Goal: Information Seeking & Learning: Check status

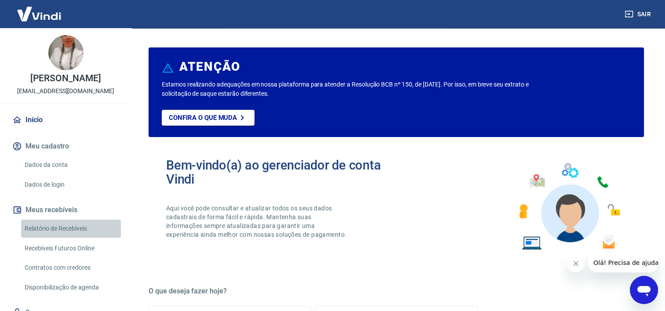
click at [81, 238] on link "Relatório de Recebíveis" at bounding box center [71, 229] width 100 height 18
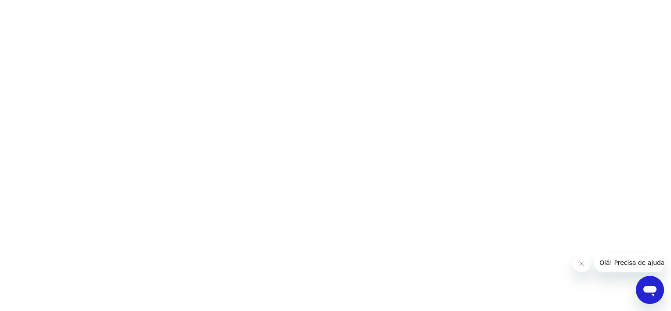
click at [436, 0] on html at bounding box center [335, 0] width 671 height 0
click at [652, 289] on icon "Abrir janela de mensagens" at bounding box center [650, 291] width 13 height 11
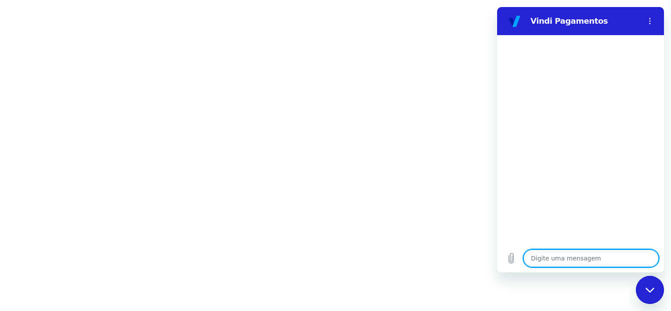
type textarea "n"
type textarea "x"
type textarea "nã"
type textarea "x"
type textarea "não"
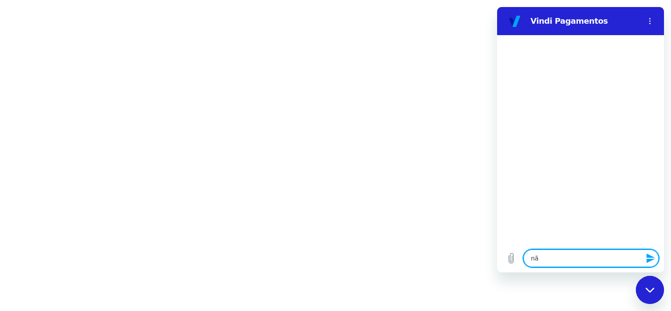
type textarea "x"
type textarea "não"
type textarea "x"
type textarea "não c"
type textarea "x"
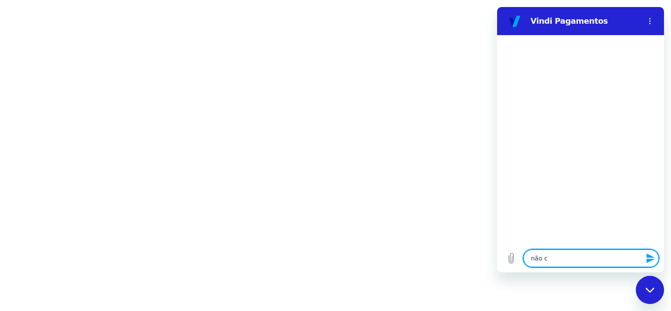
type textarea "não cn"
type textarea "x"
type textarea "não cns"
type textarea "x"
type textarea "não cnsi"
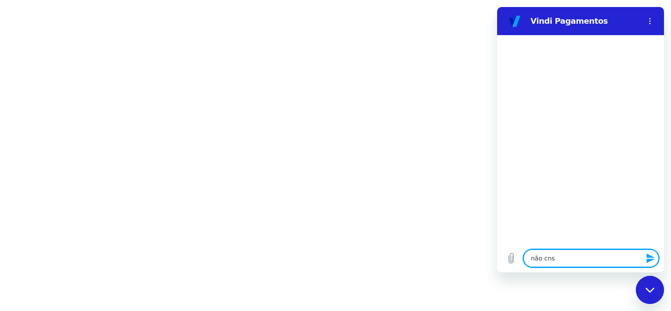
type textarea "x"
type textarea "não cnsig"
type textarea "x"
type textarea "não cnsigo"
type textarea "x"
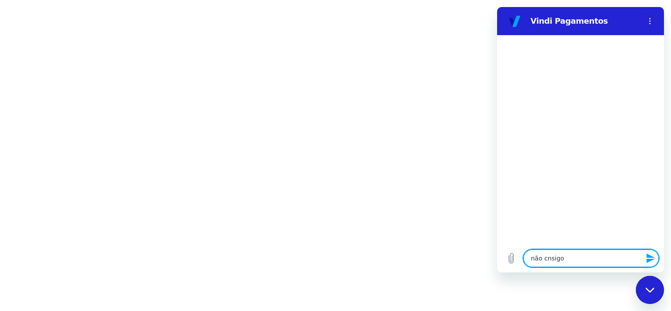
type textarea "não cnsigo"
type textarea "x"
type textarea "não cnsigo v"
type textarea "x"
type textarea "não cnsigo ve"
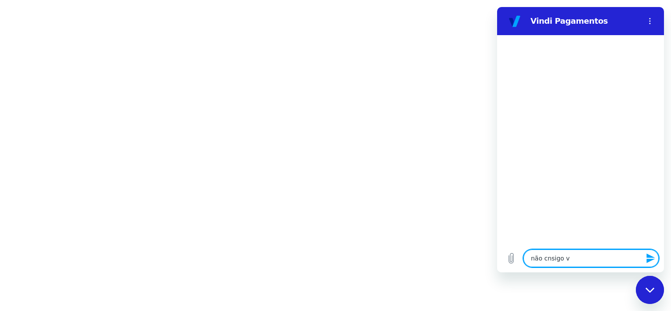
type textarea "x"
type textarea "não cnsigo ver"
type textarea "x"
type textarea "não cnsigo ver"
type textarea "x"
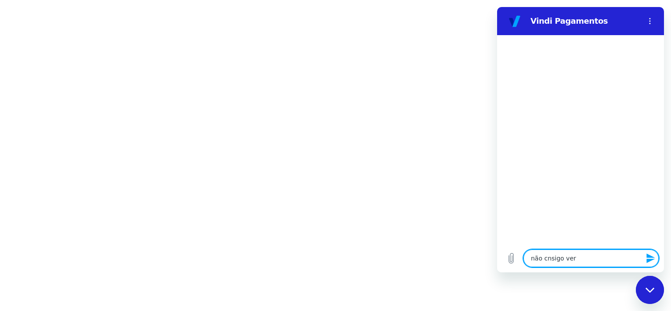
type textarea "não cnsigo ver o"
type textarea "x"
type textarea "não cnsigo ver os"
type textarea "x"
type textarea "não cnsigo ver os"
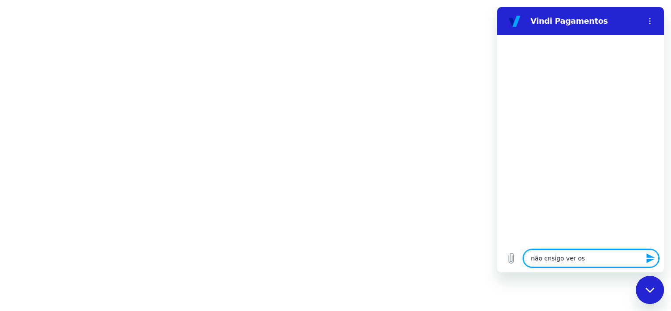
type textarea "x"
type textarea "não cnsigo ver os v"
type textarea "x"
type textarea "não cnsigo ver os va"
type textarea "x"
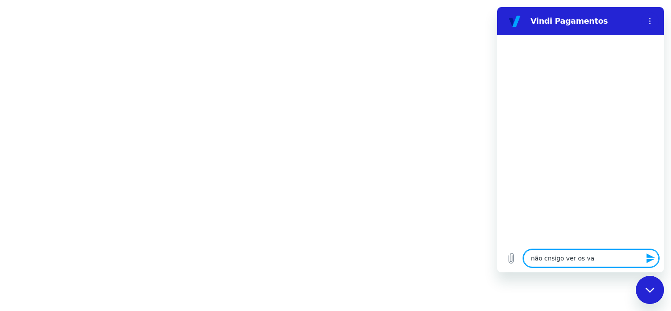
type textarea "não cnsigo ver os val"
type textarea "x"
type textarea "não cnsigo ver os valo"
type textarea "x"
type textarea "não cnsigo ver os valor"
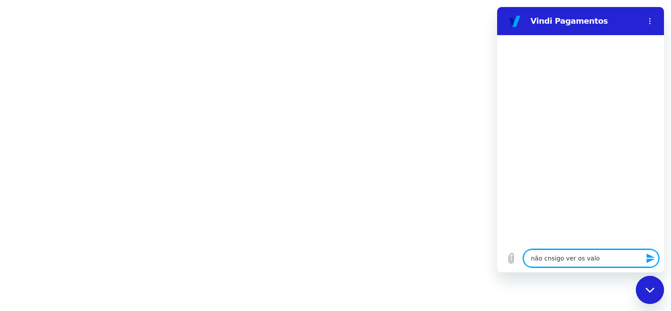
type textarea "x"
type textarea "não cnsigo ver os valore"
type textarea "x"
type textarea "não cnsigo ver os valores"
type textarea "x"
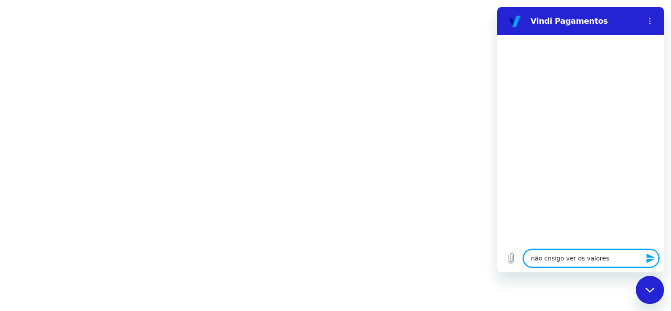
type textarea "não cnsigo ver os valores"
type textarea "x"
type textarea "não cnsigo ver os valores r"
type textarea "x"
type textarea "não cnsigo ver os valores re"
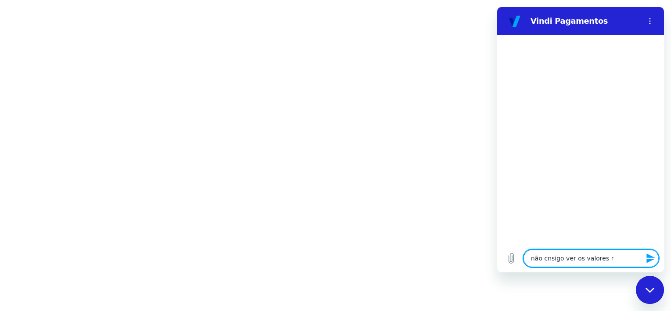
type textarea "x"
type textarea "não cnsigo ver os valores rec"
type textarea "x"
type textarea "não cnsigo ver os valores rece"
type textarea "x"
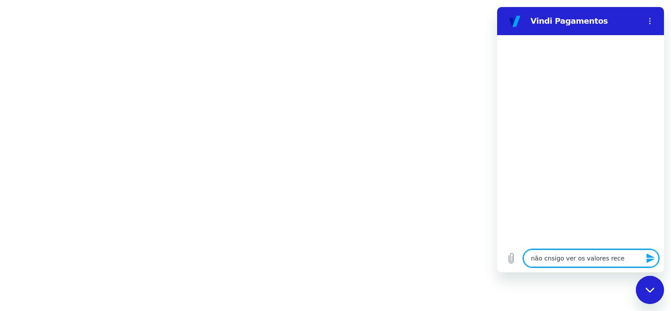
type textarea "não cnsigo ver os valores receb"
type textarea "x"
type textarea "não cnsigo ver os valores recebi"
type textarea "x"
type textarea "não cnsigo ver os valores recebid"
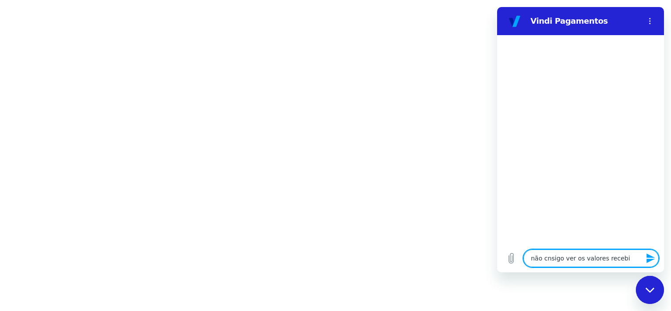
type textarea "x"
type textarea "não cnsigo ver os valores recebido"
type textarea "x"
type textarea "não cnsigo ver os valores recebidos"
type textarea "x"
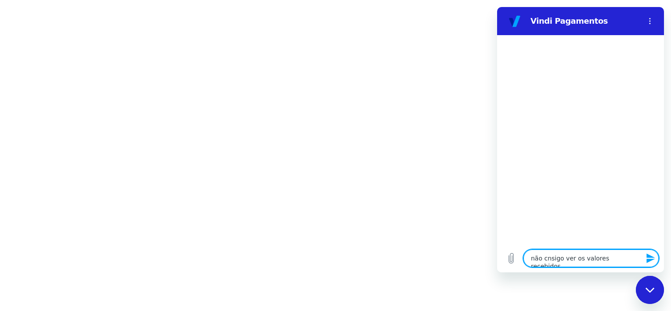
type textarea "não cnsigo ver os valores recebidos"
type textarea "x"
type textarea "não cnsigo ver os valores recebidos n"
type textarea "x"
type textarea "não cnsigo ver os valores recebidos ne"
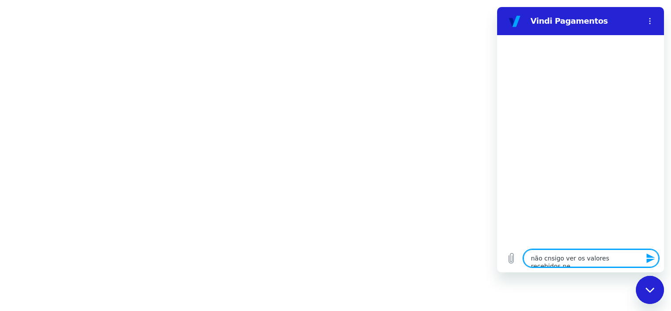
type textarea "x"
type textarea "não cnsigo ver os valores recebidos nem"
type textarea "x"
type textarea "não cnsigo ver os valores recebidos nem"
type textarea "x"
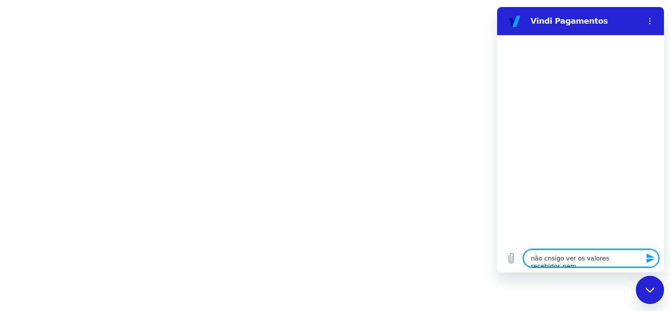
type textarea "não cnsigo ver os valores recebidos nem a"
type textarea "x"
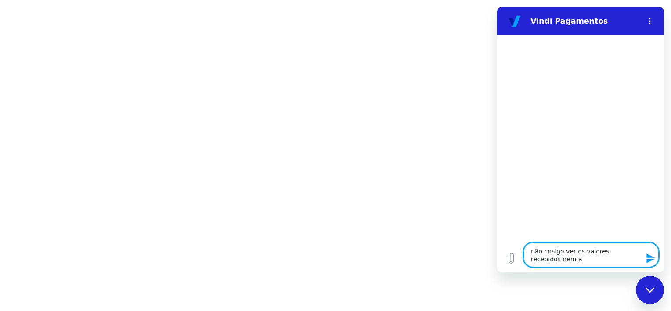
type textarea "não cnsigo ver os valores recebidos nem as"
type textarea "x"
type textarea "não cnsigo ver os valores recebidos nem as"
type textarea "x"
type textarea "não cnsigo ver os valores recebidos nem as v"
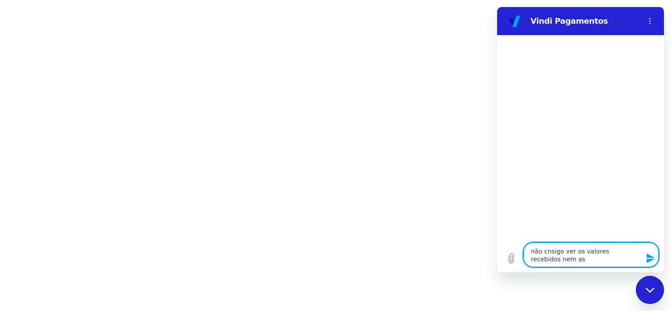
type textarea "x"
type textarea "não cnsigo ver os valores recebidos nem as ve"
type textarea "x"
type textarea "não cnsigo ver os valores recebidos nem as ven"
type textarea "x"
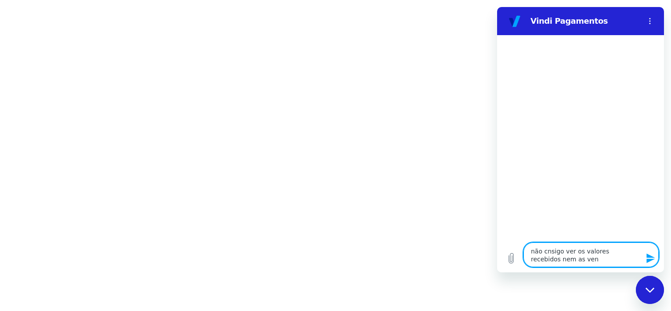
type textarea "não cnsigo ver os valores recebidos nem as vend"
type textarea "x"
type textarea "não cnsigo ver os valores recebidos nem as venda"
type textarea "x"
type textarea "não cnsigo ver os valores recebidos nem as vendas"
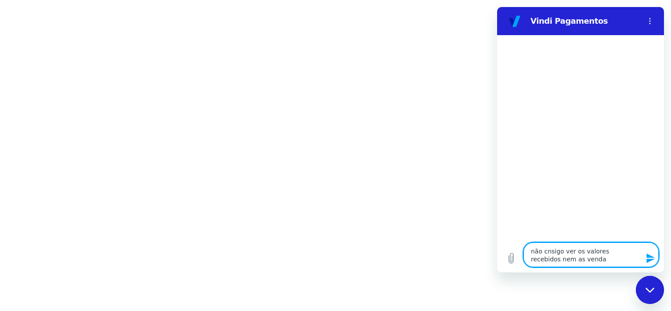
type textarea "x"
type textarea "não cnsigo ver os valores recebidos nem as vendas,"
type textarea "x"
type textarea "não cnsigo ver os valores recebidos nem as vendas,"
type textarea "x"
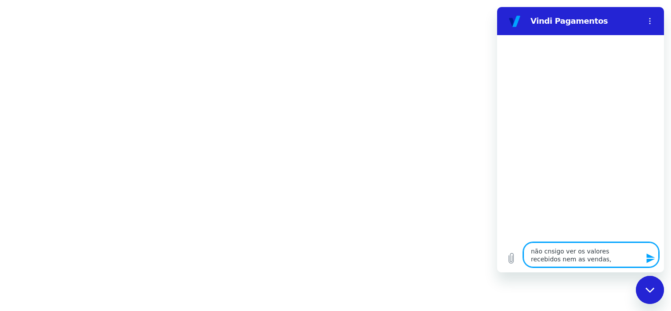
type textarea "não cnsigo ver os valores recebidos nem as vendas, c"
type textarea "x"
type textarea "não cnsigo ver os valores recebidos nem as vendas, co"
type textarea "x"
type textarea "não cnsigo ver os valores recebidos nem as vendas, com"
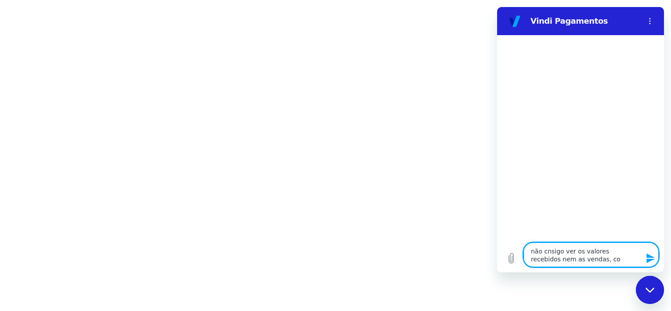
type textarea "x"
type textarea "não cnsigo ver os valores recebidos nem as vendas, como"
type textarea "x"
type textarea "não cnsigo ver os valores recebidos nem as vendas, como"
type textarea "x"
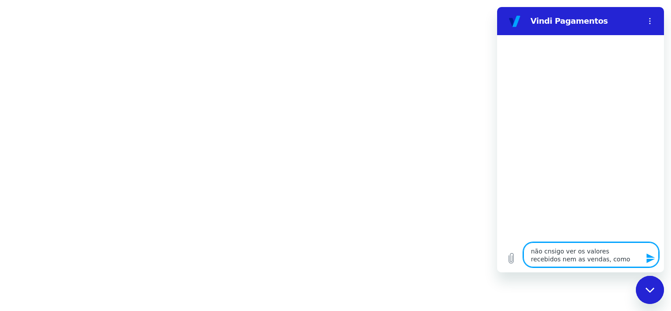
type textarea "não cnsigo ver os valores recebidos nem as vendas, como f"
type textarea "x"
type textarea "não cnsigo ver os valores recebidos nem as vendas, como fa"
type textarea "x"
type textarea "não cnsigo ver os valores recebidos nem as vendas, como faz"
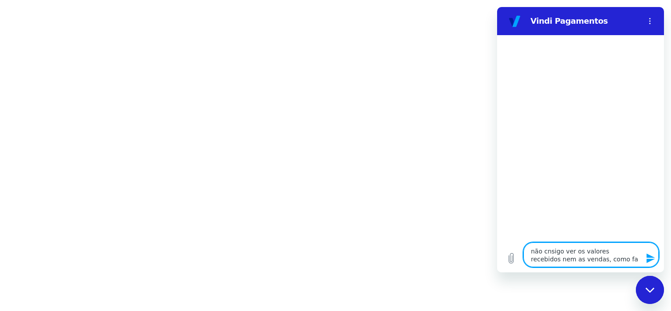
type textarea "x"
type textarea "não cnsigo ver os valores recebidos nem as vendas, como faz"
type textarea "x"
type textarea "não cnsigo ver os valores recebidos nem as vendas, como faz p"
type textarea "x"
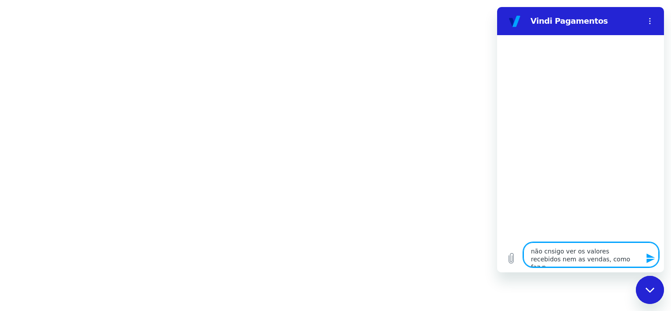
type textarea "não cnsigo ver os valores recebidos nem as vendas, como faz pr"
type textarea "x"
type textarea "não cnsigo ver os valores recebidos nem as vendas, como faz pra"
type textarea "x"
type textarea "não cnsigo ver os valores recebidos nem as vendas, como faz pra"
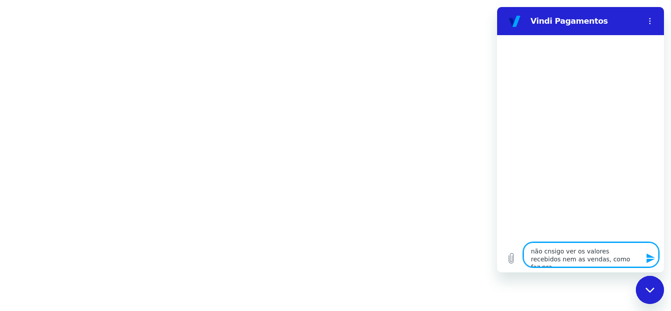
type textarea "x"
type textarea "não cnsigo ver os valores recebidos nem as vendas, como faz pra l"
type textarea "x"
type textarea "não cnsigo ver os valores recebidos nem as vendas, como faz pra li"
type textarea "x"
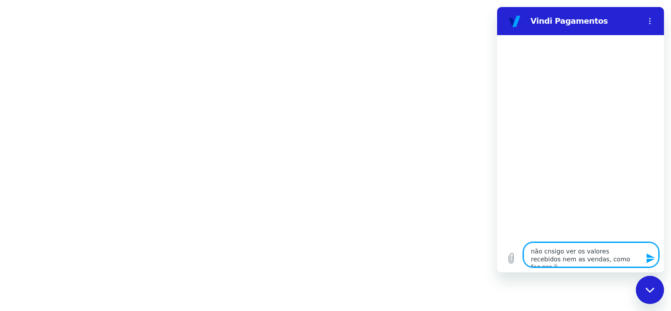
type textarea "não cnsigo ver os valores recebidos nem as vendas, como faz pra lib"
type textarea "x"
type textarea "não cnsigo ver os valores recebidos nem as vendas, como faz pra libe"
type textarea "x"
type textarea "não cnsigo ver os valores recebidos nem as vendas, como faz pra liber"
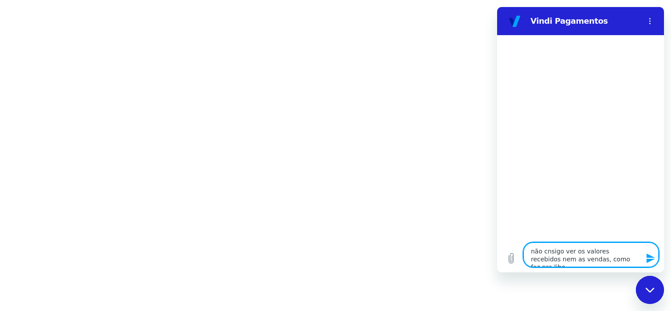
type textarea "x"
type textarea "não cnsigo ver os valores recebidos nem as vendas, como faz pra libera"
type textarea "x"
type textarea "não cnsigo ver os valores recebidos nem as vendas, como faz pra liberar"
type textarea "x"
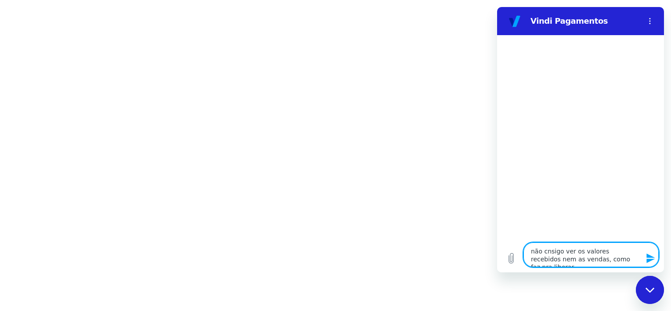
type textarea "não cnsigo ver os valores recebidos nem as vendas, como faz pra liberar"
type textarea "x"
type textarea "não cnsigo ver os valores recebidos nem as vendas, como faz pra liberar e"
type textarea "x"
type textarea "não cnsigo ver os valores recebidos nem as vendas, como faz pra liberar es"
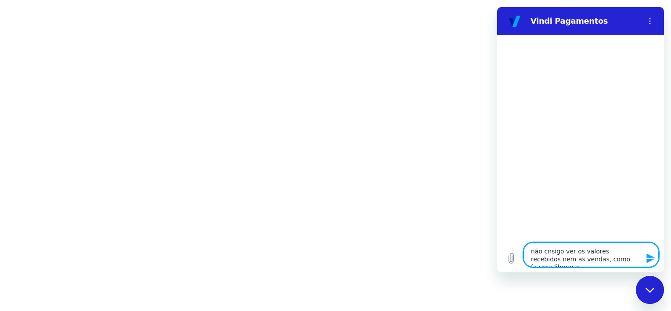
type textarea "x"
type textarea "não cnsigo ver os valores recebidos nem as vendas, como faz pra liberar ess"
type textarea "x"
type textarea "não cnsigo ver os valores recebidos nem as vendas, como faz pra liberar esse"
type textarea "x"
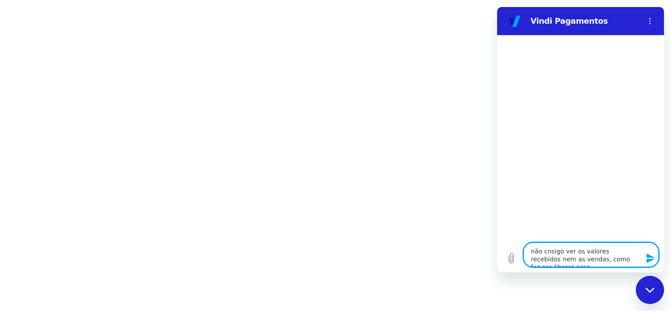
type textarea "não cnsigo ver os valores recebidos nem as vendas, como faz pra liberar esse"
type textarea "x"
type textarea "não cnsigo ver os valores recebidos nem as vendas, como faz pra liberar esse a"
type textarea "x"
type textarea "não cnsigo ver os valores recebidos nem as vendas, como faz pra liberar esse ac"
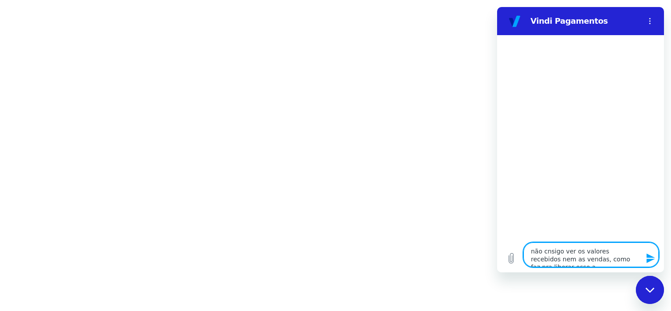
type textarea "x"
type textarea "não cnsigo ver os valores recebidos nem as vendas, como faz pra liberar esse ace"
type textarea "x"
type textarea "não cnsigo ver os valores recebidos nem as vendas, como faz pra liberar esse ac…"
type textarea "x"
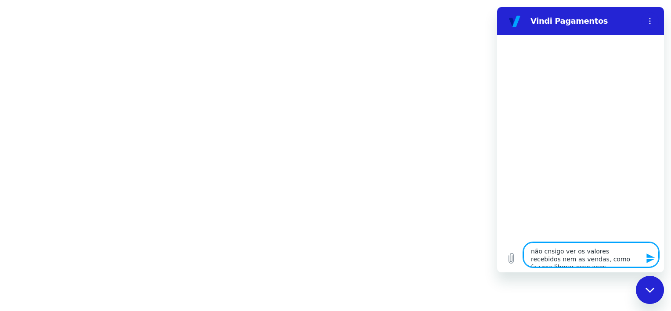
type textarea "não cnsigo ver os valores recebidos nem as vendas, como faz pra liberar esse ac…"
type textarea "x"
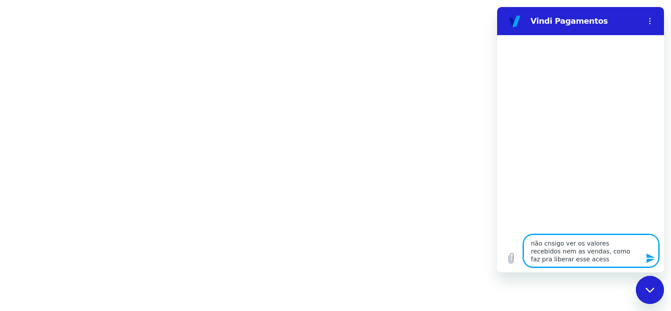
type textarea "não cnsigo ver os valores recebidos nem as vendas, como faz pra liberar esse ac…"
type textarea "x"
type textarea "não cnsigo ver os valores recebidos nem as vendas, como faz pra liberar esse ac…"
type textarea "x"
click at [546, 243] on textarea "não cnsigo ver os valores recebidos nem as vendas, como faz pra liberar esse ac…" at bounding box center [591, 251] width 135 height 33
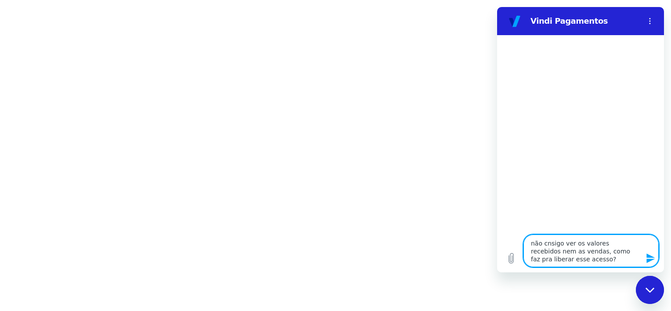
type textarea "não consigo ver os valores recebidos nem as vendas, como faz pra liberar esse a…"
type textarea "x"
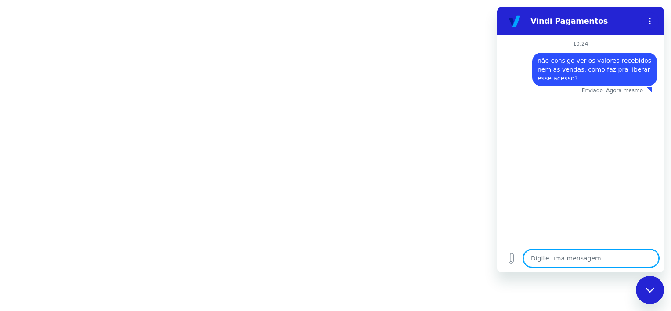
type textarea "x"
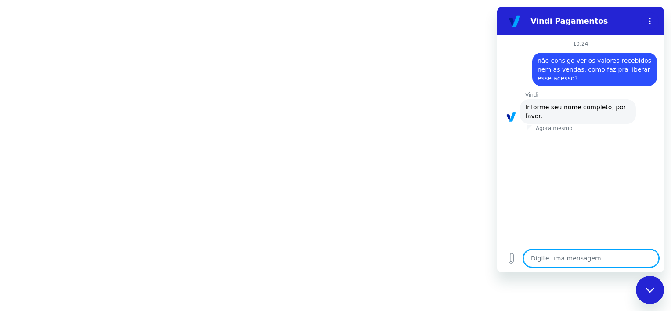
type textarea "L"
type textarea "x"
type textarea "Lu"
type textarea "x"
type textarea "Luc"
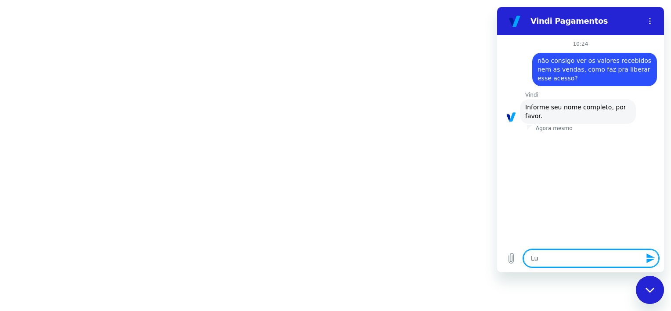
type textarea "x"
type textarea "Luci"
type textarea "x"
type textarea "Lucia"
type textarea "x"
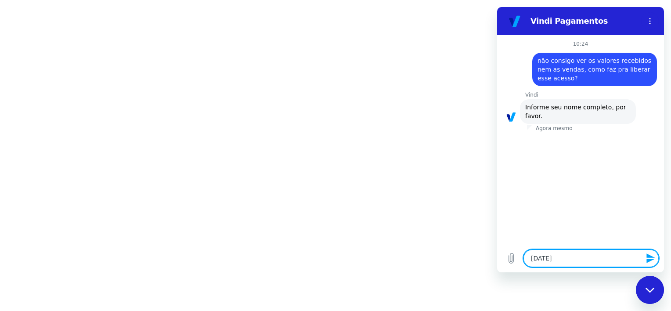
type textarea "Lucian"
type textarea "x"
type textarea "Luciane"
type textarea "x"
type textarea "Luciane"
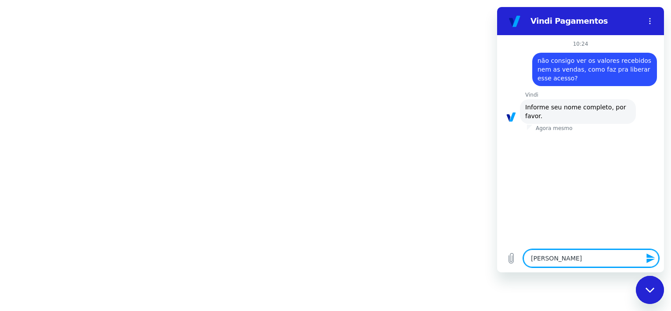
type textarea "x"
type textarea "Luciane R"
type textarea "x"
type textarea "Luciane Re"
type textarea "x"
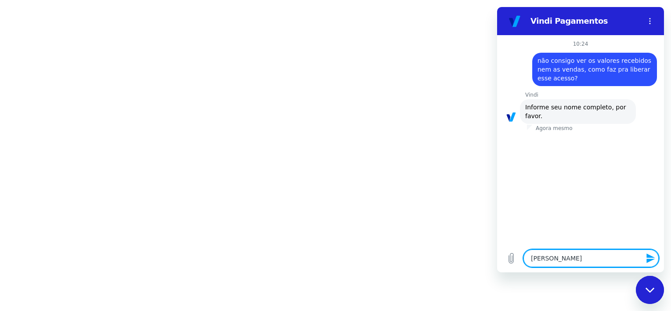
type textarea "Luciane Reg"
type textarea "x"
type textarea "Luciane Regi"
type textarea "x"
type textarea "Luciane Regin"
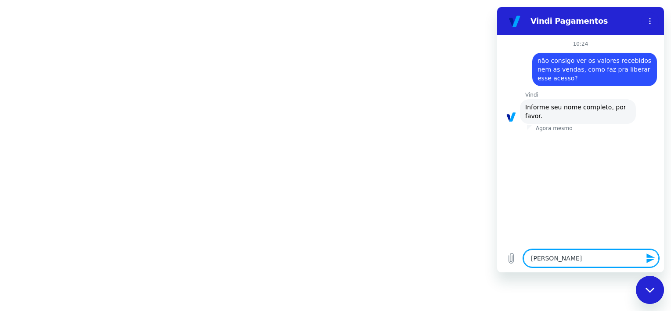
type textarea "x"
type textarea "Luciane Regina"
type textarea "x"
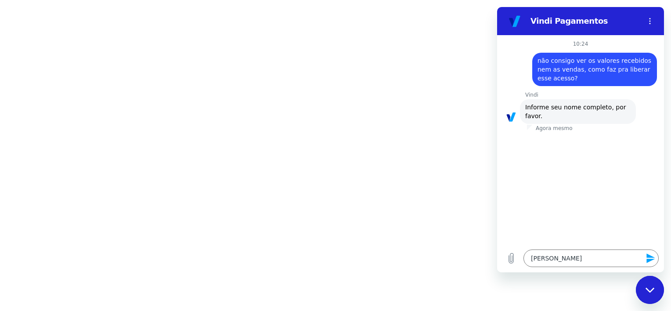
click at [652, 259] on icon "Enviar mensagem" at bounding box center [651, 258] width 8 height 10
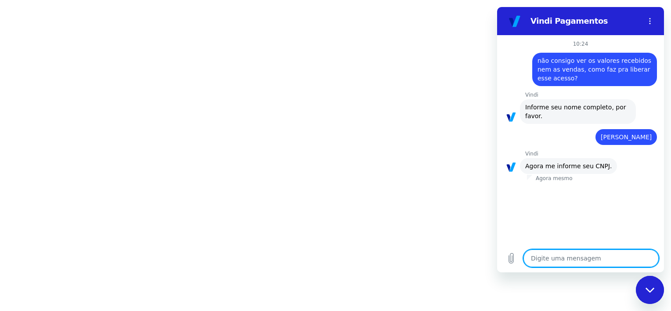
click at [597, 259] on textarea at bounding box center [591, 259] width 135 height 18
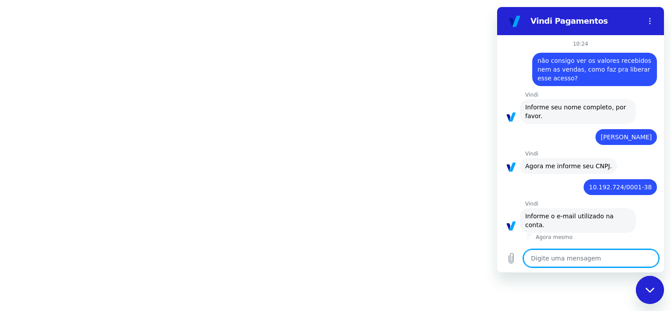
click at [163, 0] on html at bounding box center [335, 0] width 671 height 0
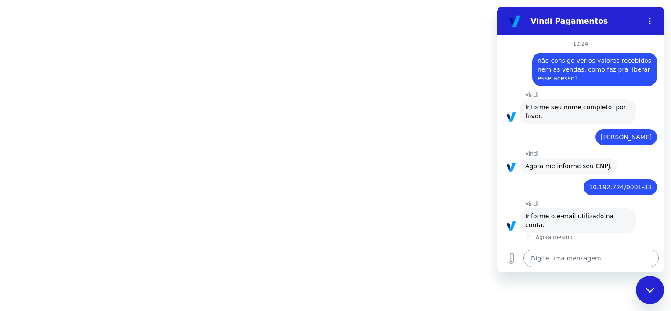
click at [573, 259] on textarea at bounding box center [591, 259] width 135 height 18
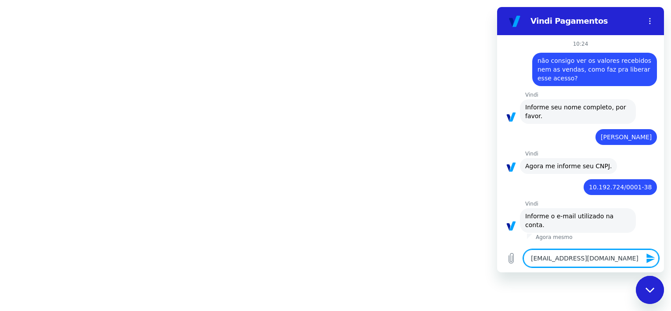
click at [655, 259] on icon "Enviar mensagem" at bounding box center [651, 258] width 11 height 11
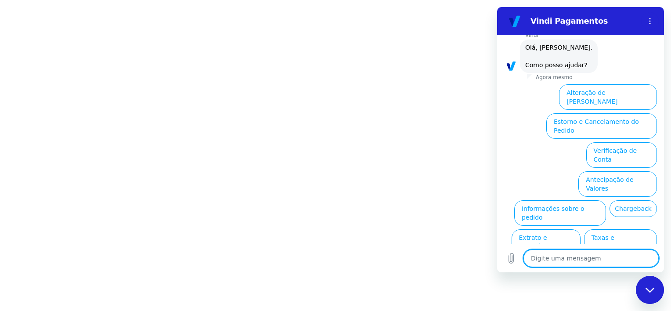
scroll to position [238, 0]
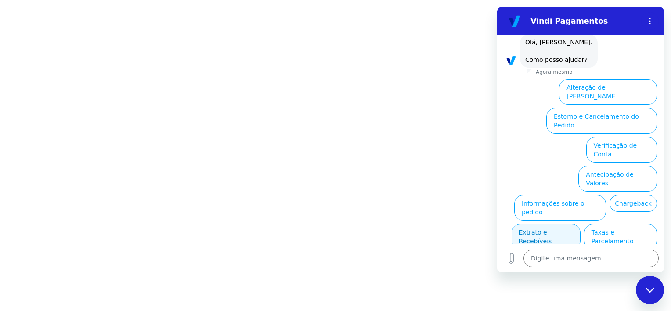
click at [581, 224] on button "Extrato e Recebíveis" at bounding box center [546, 236] width 69 height 25
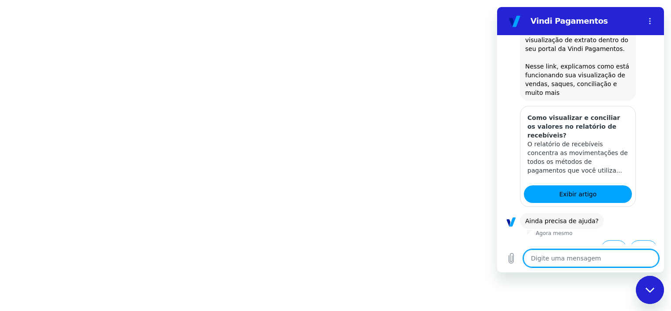
scroll to position [317, 0]
click at [603, 239] on button "Sim" at bounding box center [613, 247] width 25 height 17
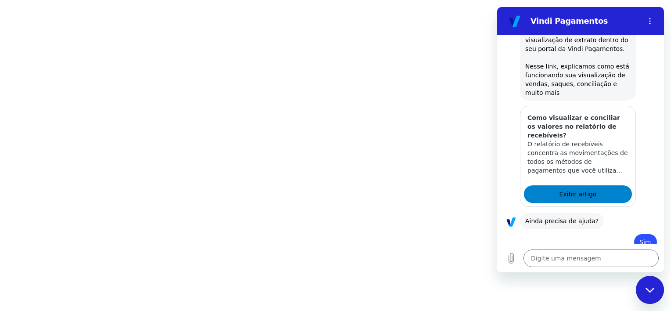
scroll to position [318, 0]
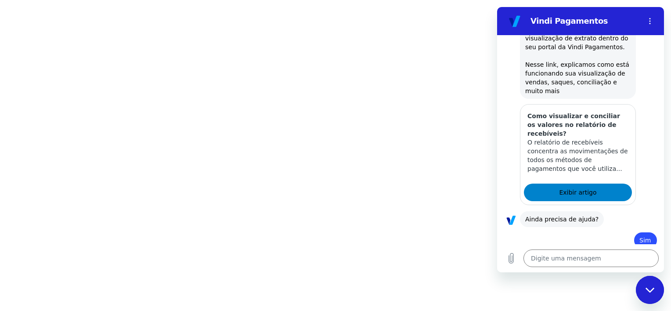
click at [584, 187] on span "Exibir artigo" at bounding box center [577, 192] width 37 height 11
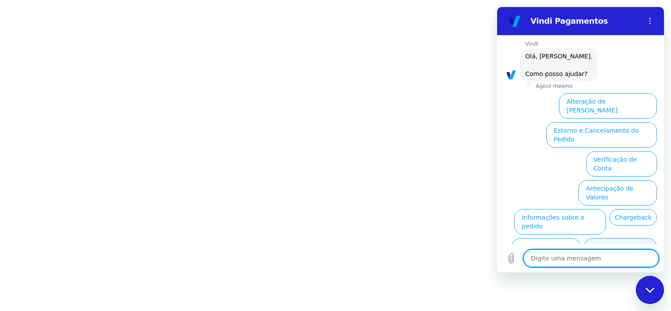
scroll to position [545, 0]
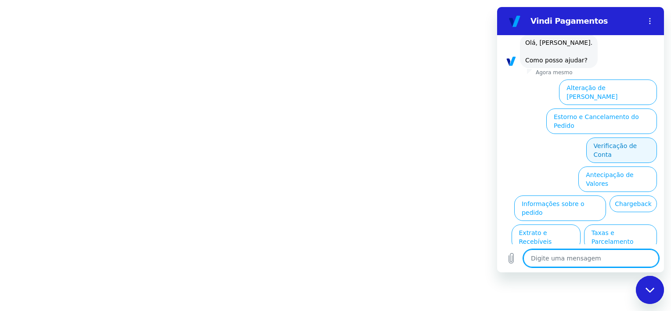
click at [633, 138] on button "Verificação de Conta" at bounding box center [622, 150] width 71 height 25
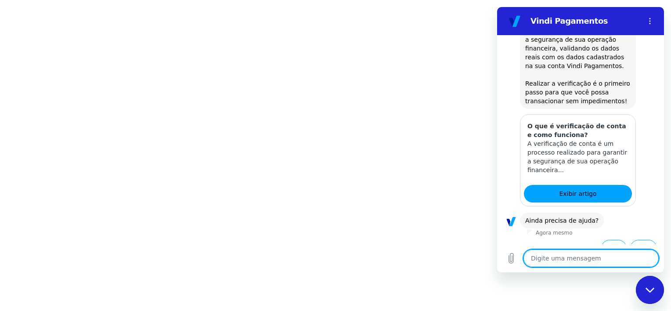
scroll to position [545, 0]
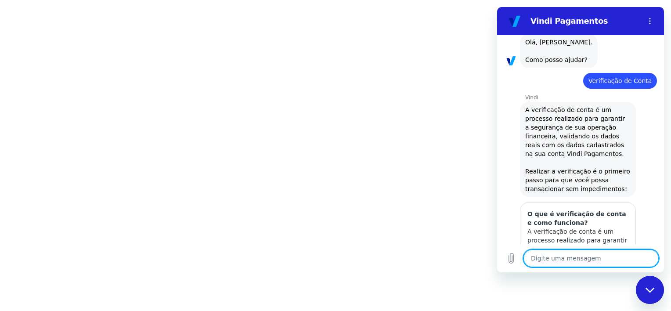
click at [558, 106] on span "A verificação de conta é um processo realizado para garantir a segurança de sua…" at bounding box center [578, 149] width 107 height 86
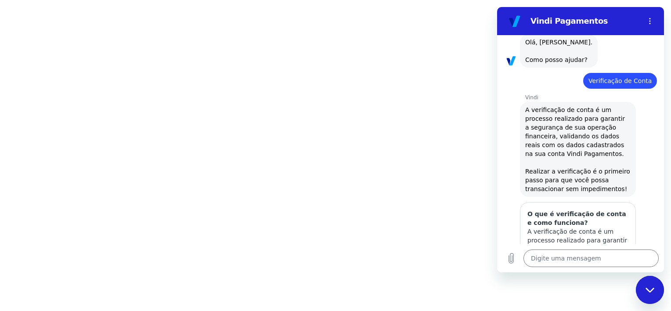
click at [248, 0] on html at bounding box center [335, 0] width 671 height 0
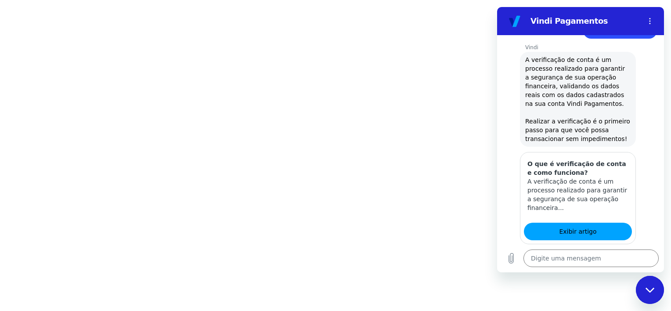
scroll to position [633, 0]
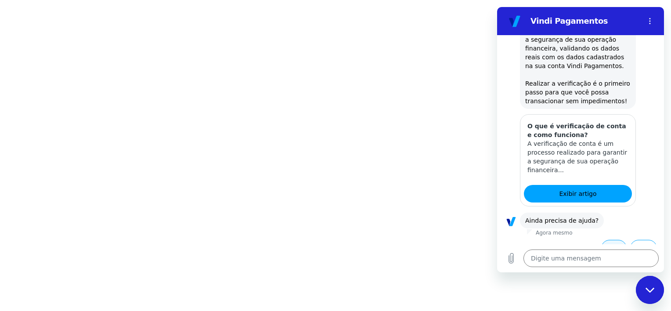
click at [615, 240] on button "Sim" at bounding box center [613, 248] width 25 height 17
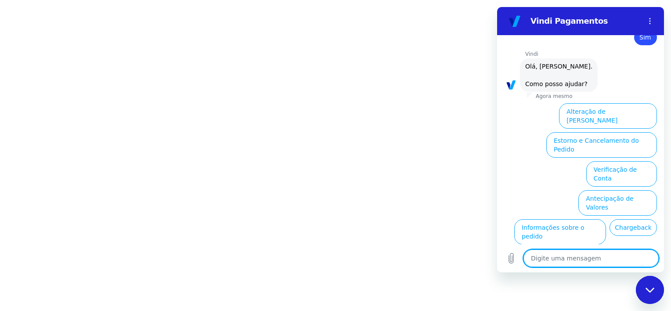
scroll to position [861, 0]
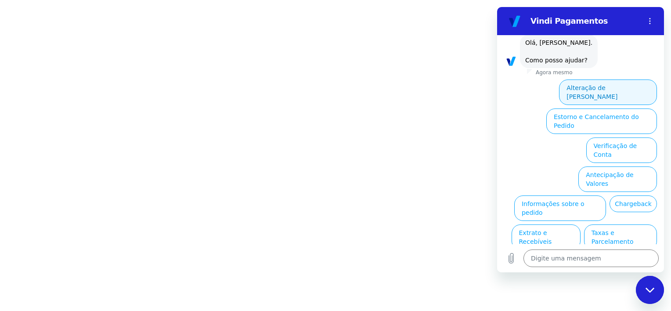
click at [618, 80] on button "Alteração de Dados Cadastrais" at bounding box center [608, 92] width 98 height 25
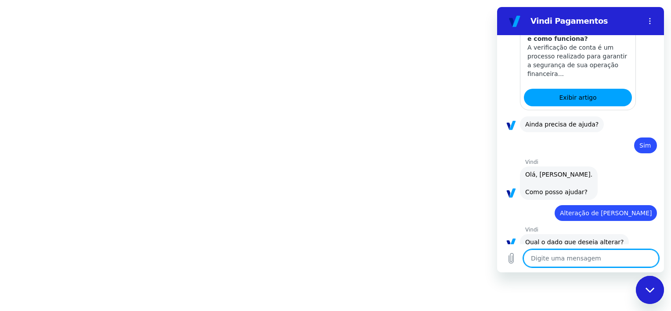
scroll to position [811, 0]
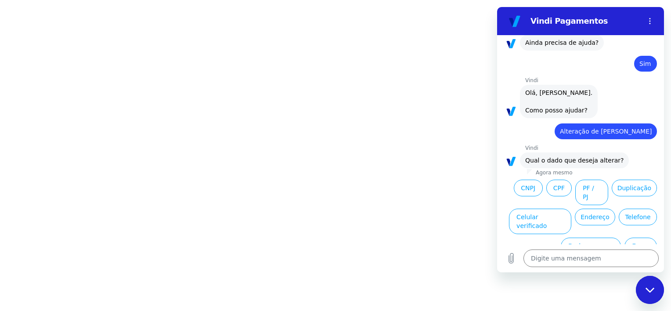
drag, startPoint x: 348, startPoint y: 59, endPoint x: 319, endPoint y: 35, distance: 37.7
click at [348, 0] on html at bounding box center [335, 0] width 671 height 0
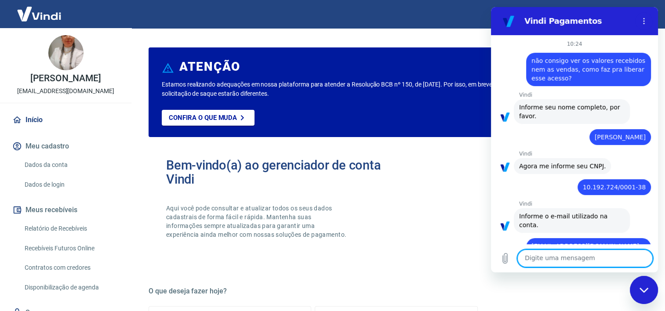
scroll to position [811, 0]
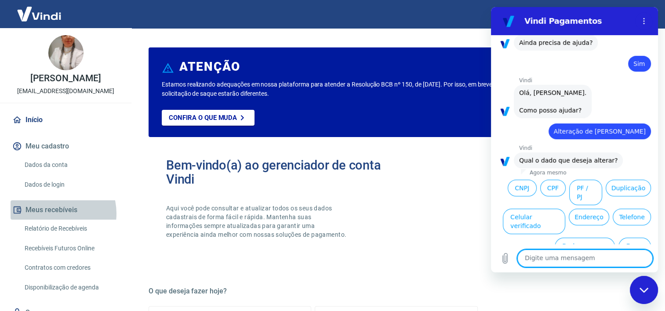
drag, startPoint x: 56, startPoint y: 223, endPoint x: 58, endPoint y: 218, distance: 4.9
click at [58, 219] on button "Meus recebíveis" at bounding box center [66, 209] width 110 height 19
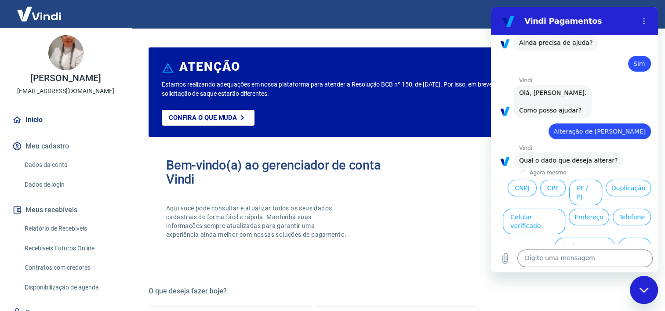
click at [359, 195] on div "Bem-vindo(a) ao gerenciador de conta Vindi Aqui você pode consultar e atualizar…" at bounding box center [281, 206] width 230 height 97
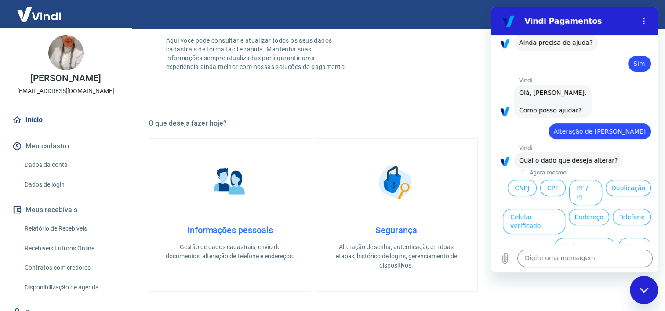
scroll to position [220, 0]
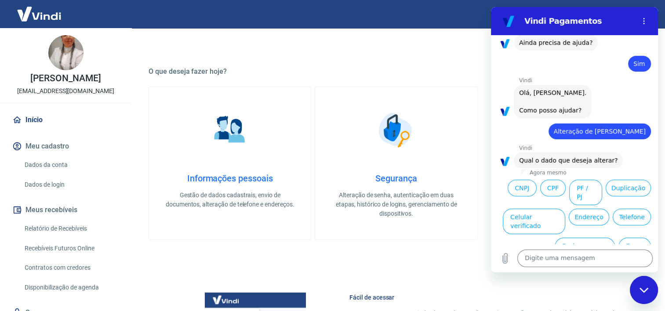
click at [233, 133] on img at bounding box center [230, 130] width 44 height 44
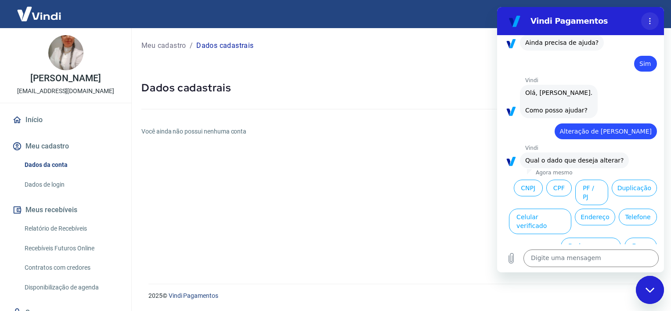
click at [649, 19] on icon "Menu de opções" at bounding box center [650, 21] width 7 height 7
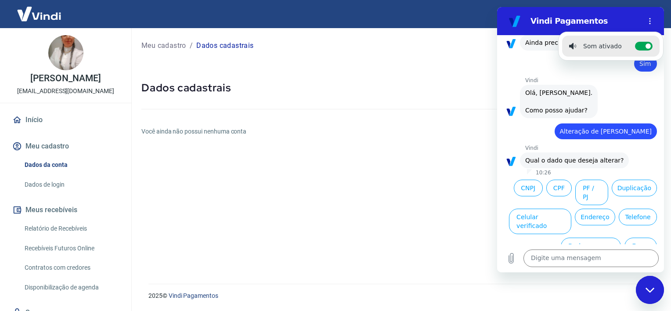
click at [648, 293] on icon "Fechar janela de mensagens" at bounding box center [650, 290] width 9 height 6
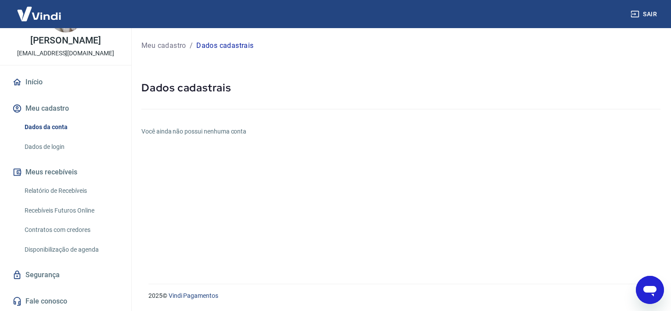
scroll to position [47, 0]
click at [246, 204] on div "Meu cadastro / Dados cadastrais Dados cadastrais Você ainda não possui nenhuma …" at bounding box center [401, 150] width 540 height 245
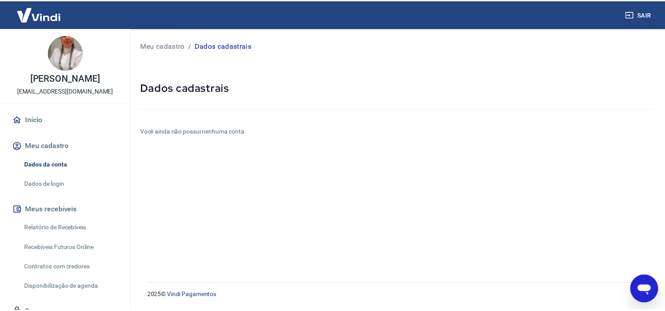
scroll to position [0, 0]
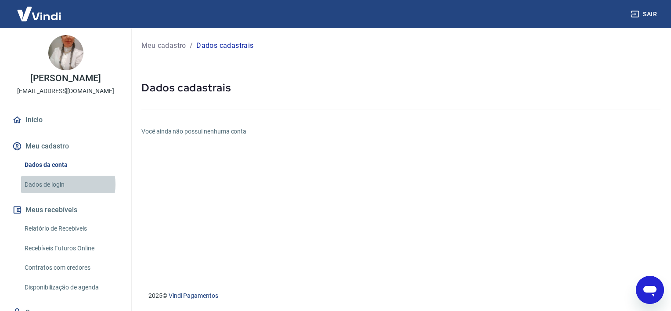
click at [63, 193] on link "Dados de login" at bounding box center [71, 185] width 100 height 18
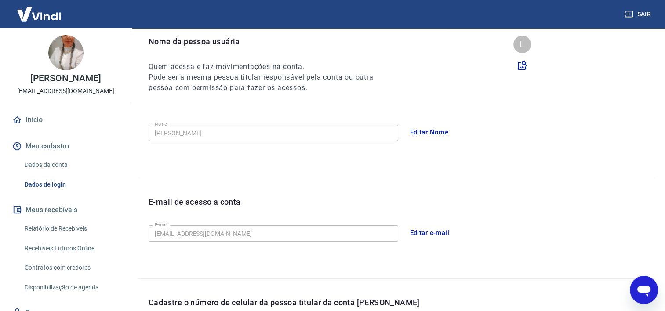
scroll to position [76, 0]
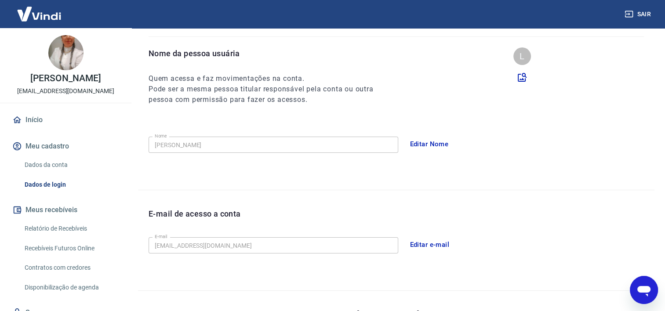
click at [31, 128] on link "Início" at bounding box center [66, 119] width 110 height 19
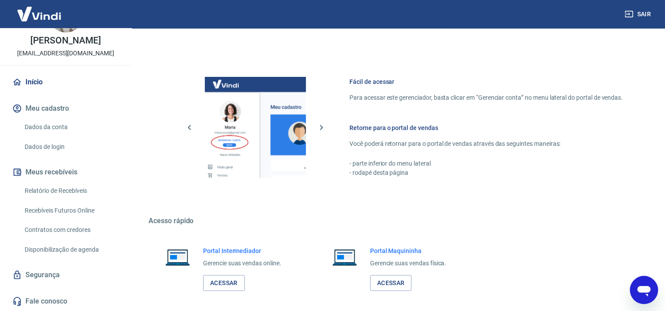
scroll to position [474, 0]
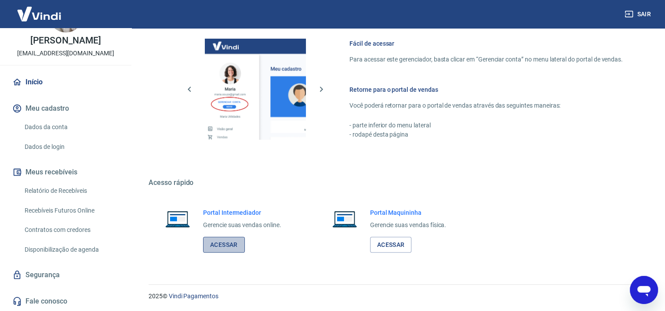
click at [217, 242] on link "Acessar" at bounding box center [224, 245] width 42 height 16
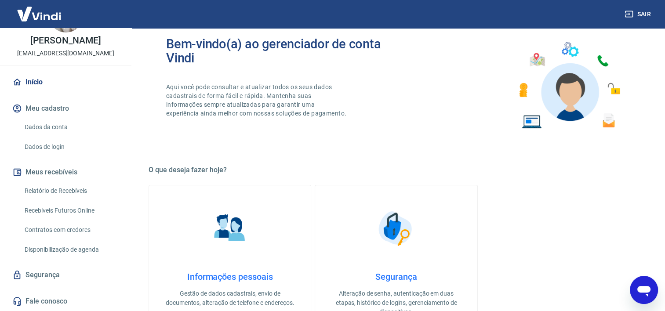
scroll to position [176, 0]
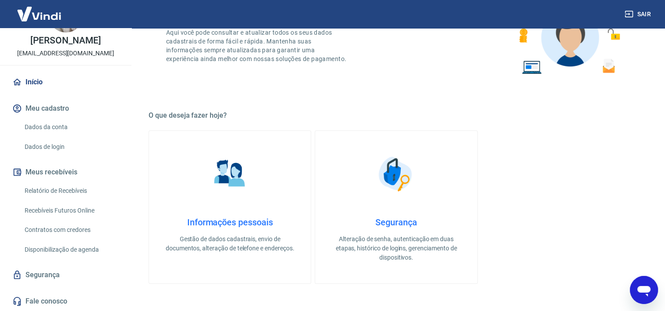
click at [221, 250] on p "Gestão de dados cadastrais, envio de documentos, alteração de telefone e endere…" at bounding box center [230, 244] width 134 height 18
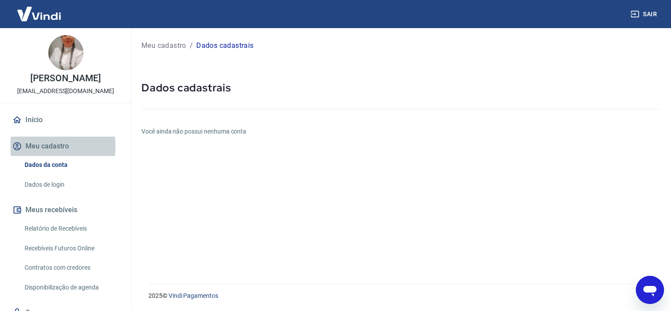
click at [40, 155] on button "Meu cadastro" at bounding box center [66, 146] width 110 height 19
click at [54, 154] on button "Meu cadastro" at bounding box center [66, 146] width 110 height 19
click at [46, 193] on link "Dados de login" at bounding box center [71, 185] width 100 height 18
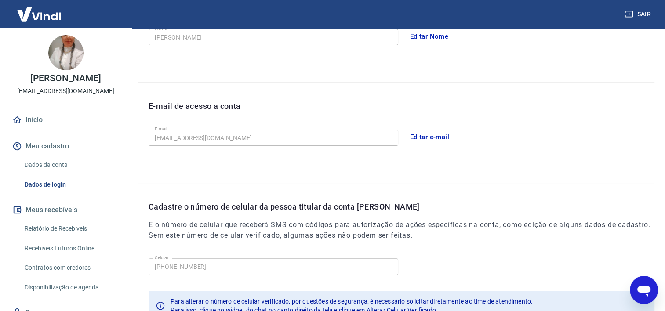
scroll to position [251, 0]
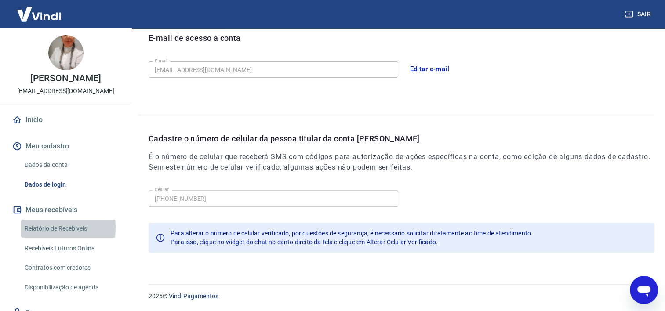
click at [43, 237] on link "Relatório de Recebíveis" at bounding box center [71, 229] width 100 height 18
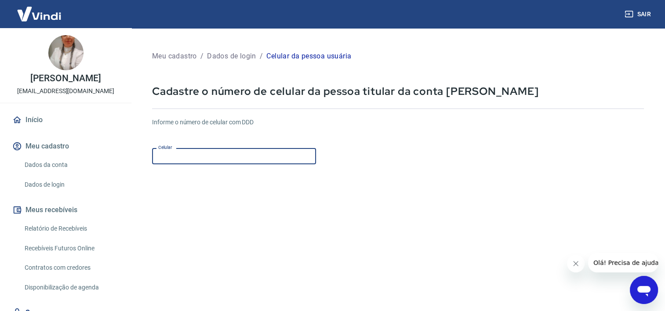
click at [216, 156] on input "Celular" at bounding box center [234, 156] width 164 height 16
click at [210, 154] on input "Celular" at bounding box center [234, 156] width 164 height 16
paste input "(55) 15998-0447"
drag, startPoint x: 173, startPoint y: 156, endPoint x: 127, endPoint y: 146, distance: 46.7
click at [121, 155] on div "Sair Luciane Regina da Silva Holtz adm@facilimp.com.br Início Meu cadastro Dado…" at bounding box center [332, 155] width 665 height 311
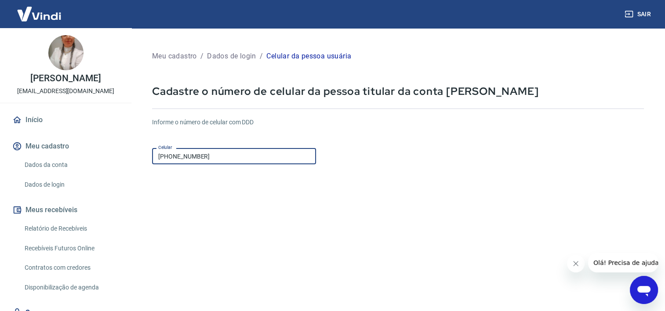
click at [173, 156] on input "(55) 15998-0447" at bounding box center [234, 156] width 164 height 16
click at [169, 156] on input "(55) 15998-0447" at bounding box center [234, 156] width 164 height 16
click at [170, 156] on input "(55) 15998-0447" at bounding box center [234, 156] width 164 height 16
click at [170, 155] on input "(55) 15998-0447" at bounding box center [234, 156] width 164 height 16
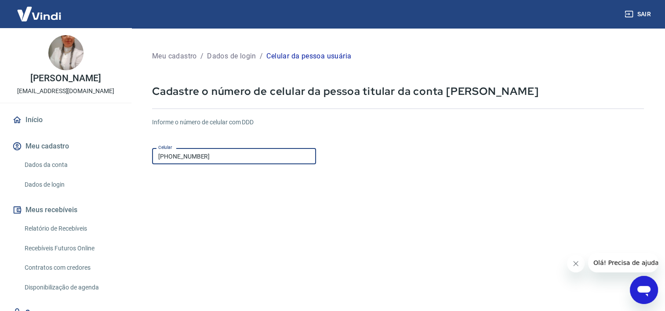
click at [171, 154] on input "(55) 15998-0447" at bounding box center [234, 156] width 164 height 16
type input "(5"
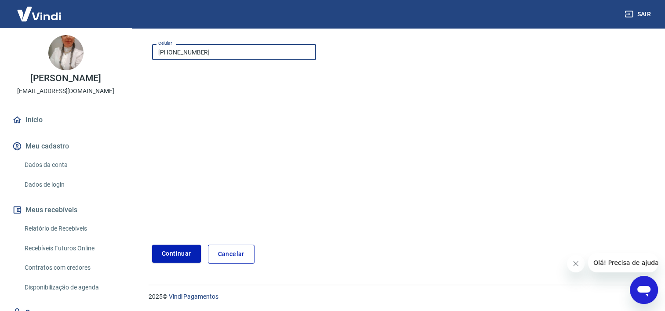
scroll to position [105, 0]
type input "(15) 99804-4703"
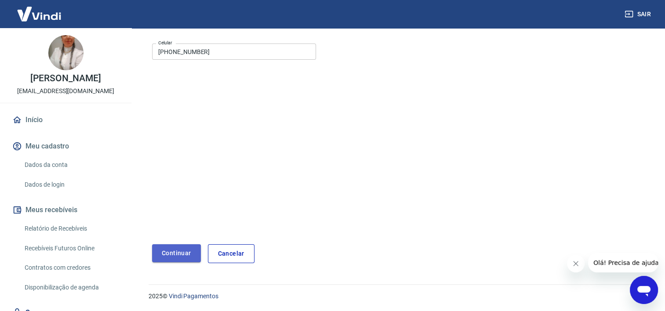
click at [180, 252] on button "Continuar" at bounding box center [176, 253] width 49 height 18
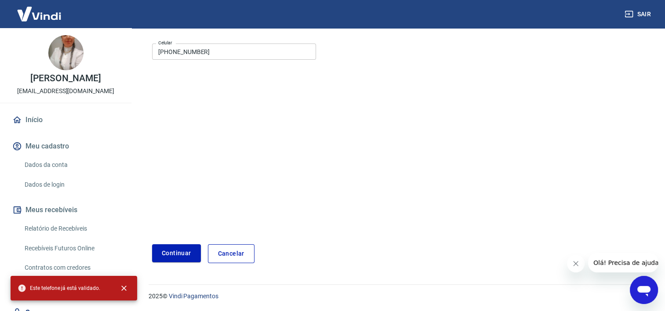
click at [240, 257] on link "Cancelar" at bounding box center [231, 253] width 47 height 19
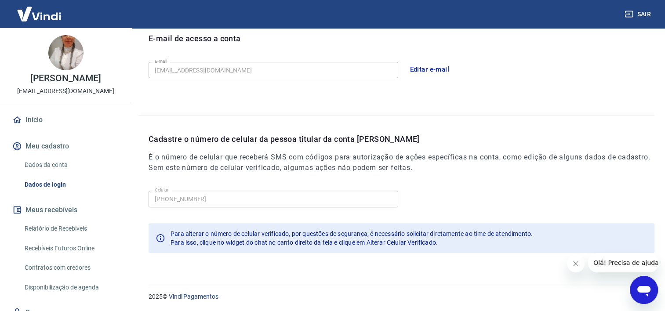
scroll to position [251, 0]
click at [53, 238] on link "Relatório de Recebíveis" at bounding box center [71, 229] width 100 height 18
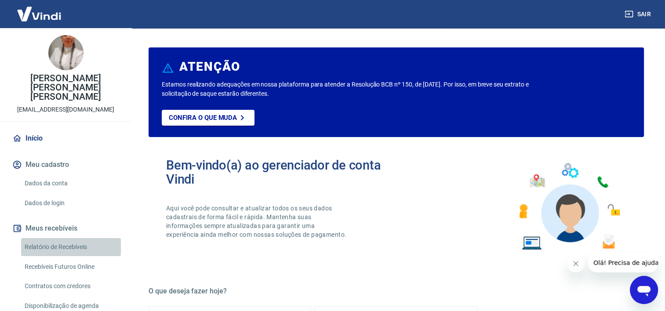
click at [75, 238] on link "Relatório de Recebíveis" at bounding box center [71, 247] width 100 height 18
